Goal: Navigation & Orientation: Find specific page/section

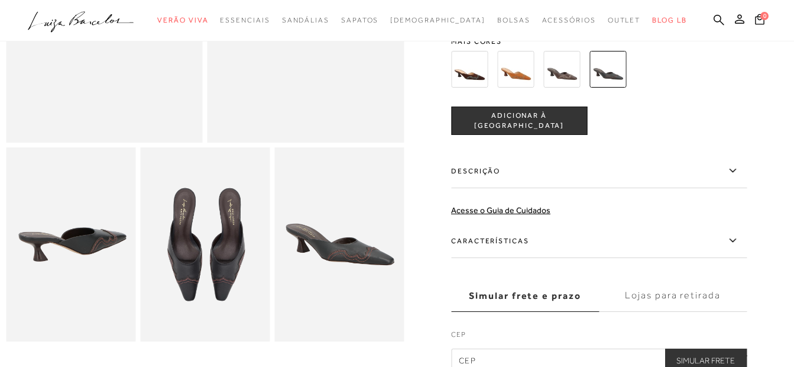
click at [514, 74] on img at bounding box center [515, 69] width 37 height 37
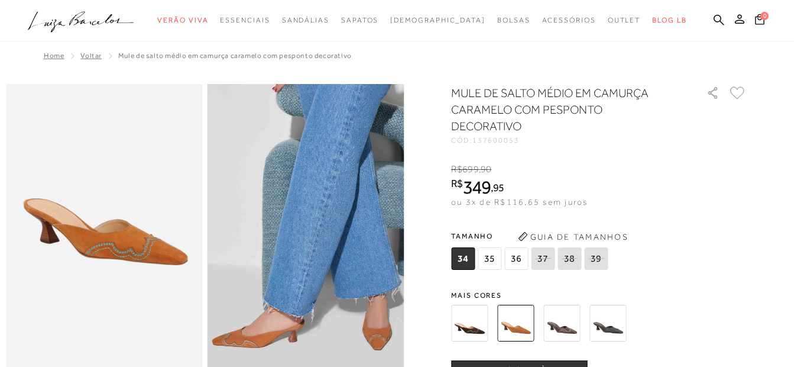
click at [473, 323] on img at bounding box center [469, 322] width 37 height 37
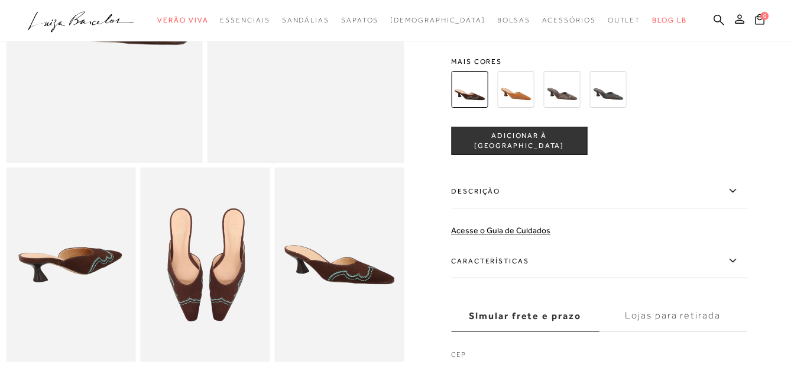
scroll to position [86, 0]
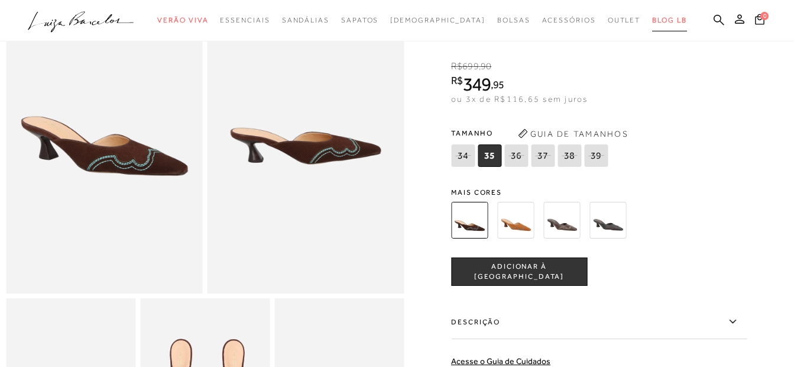
click at [652, 21] on span "BLOG LB" at bounding box center [669, 20] width 34 height 8
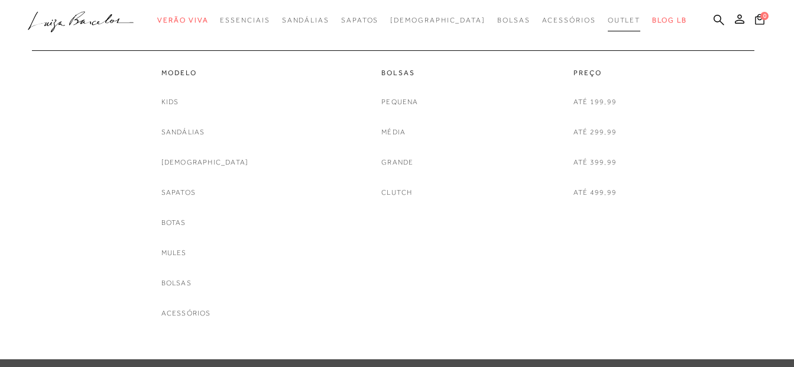
click at [608, 22] on span "Outlet" at bounding box center [624, 20] width 33 height 8
